Goal: Check status: Check status

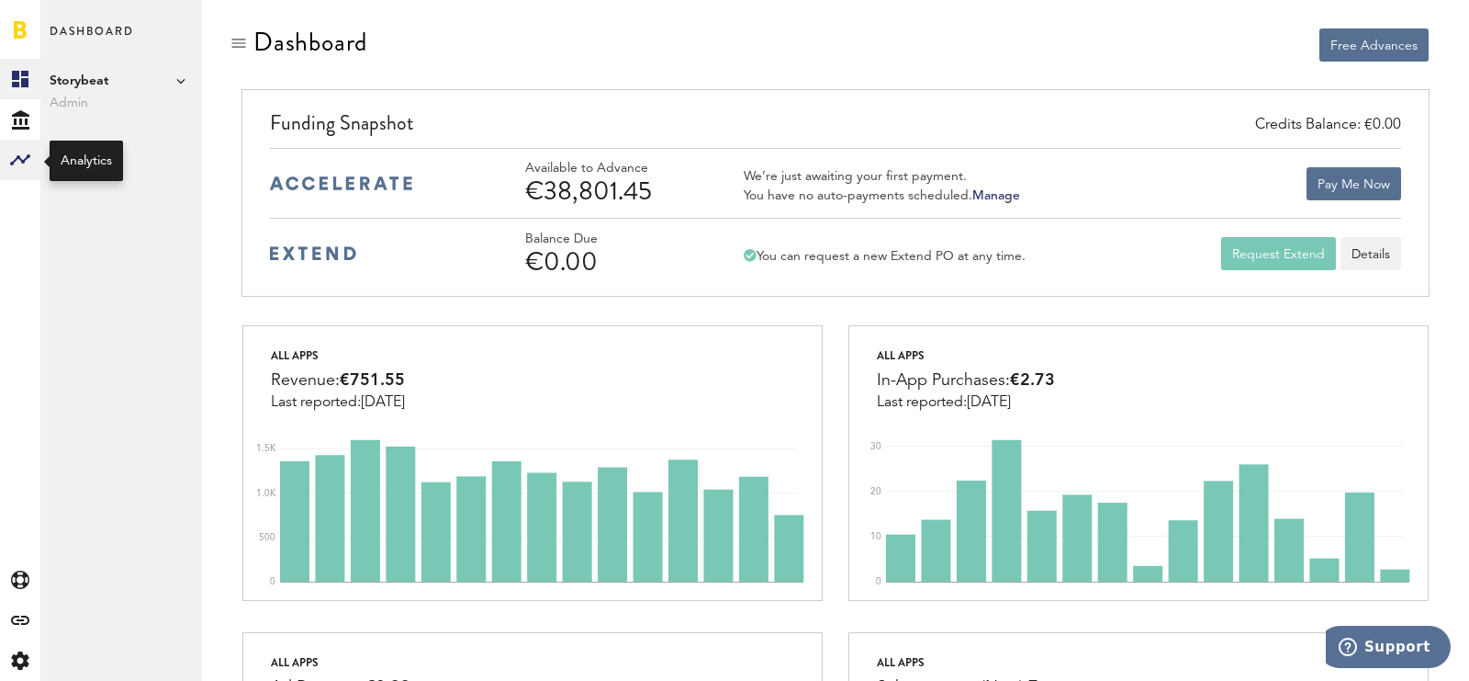
click at [16, 144] on div at bounding box center [20, 160] width 40 height 40
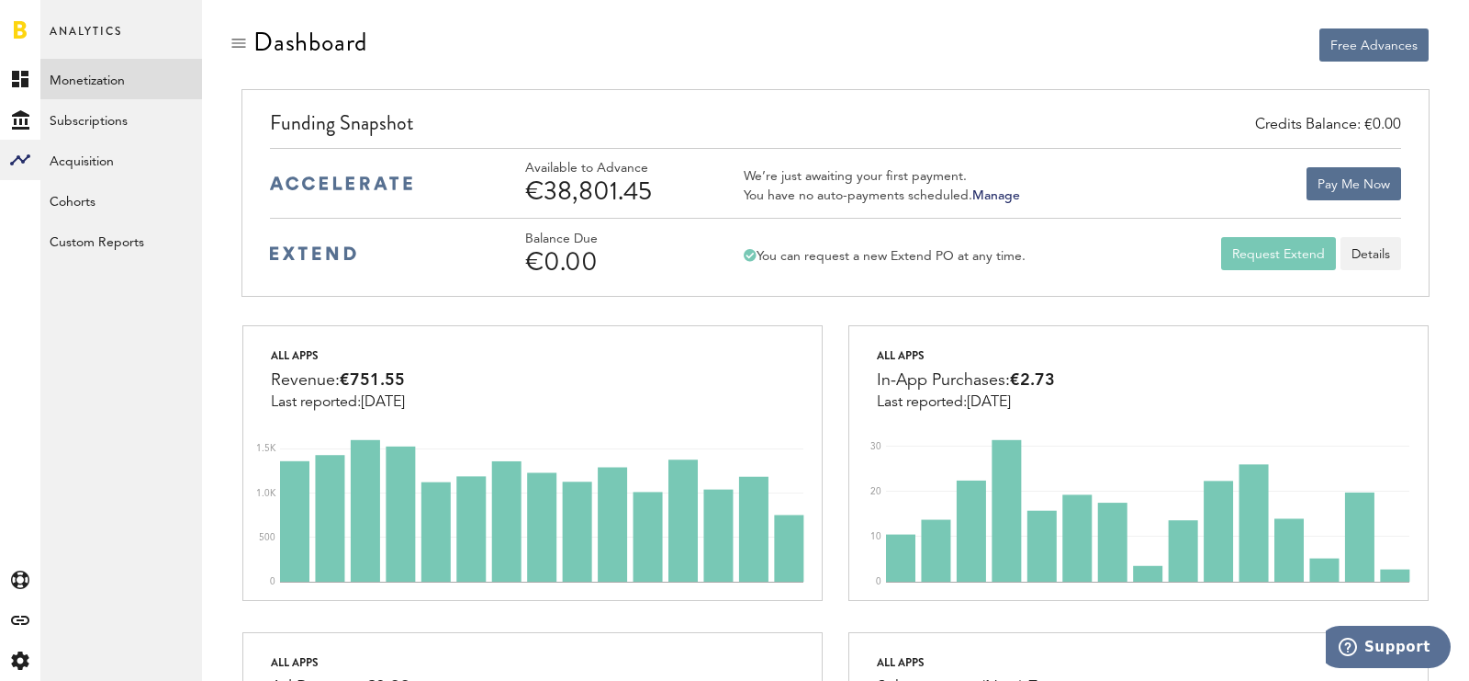
click at [102, 69] on link "Monetization" at bounding box center [121, 79] width 162 height 40
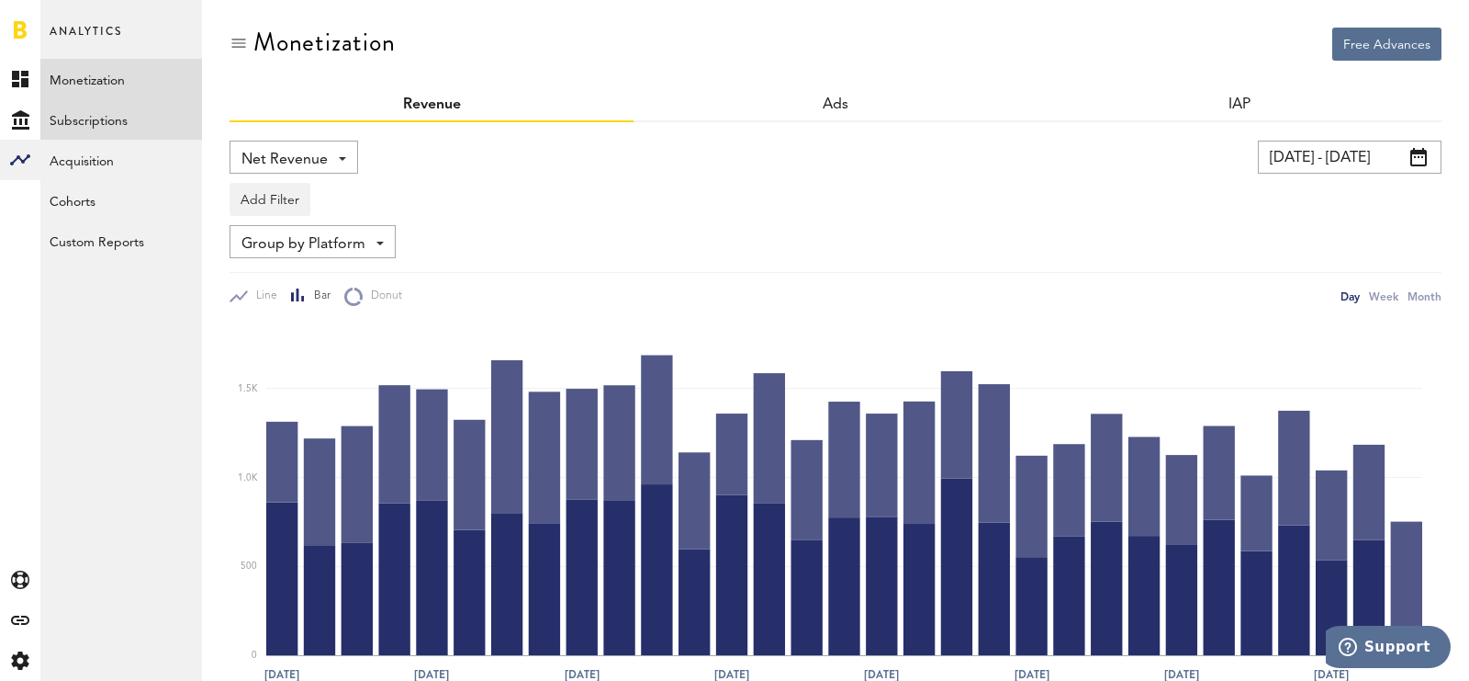
click at [122, 117] on link "Subscriptions" at bounding box center [121, 119] width 162 height 40
